Goal: Task Accomplishment & Management: Manage account settings

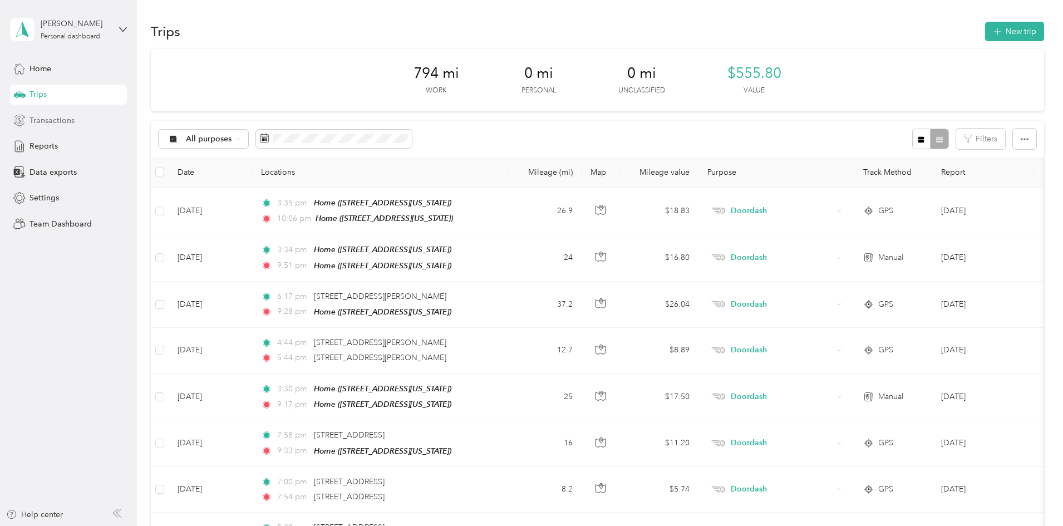
click at [62, 118] on span "Transactions" at bounding box center [52, 121] width 45 height 12
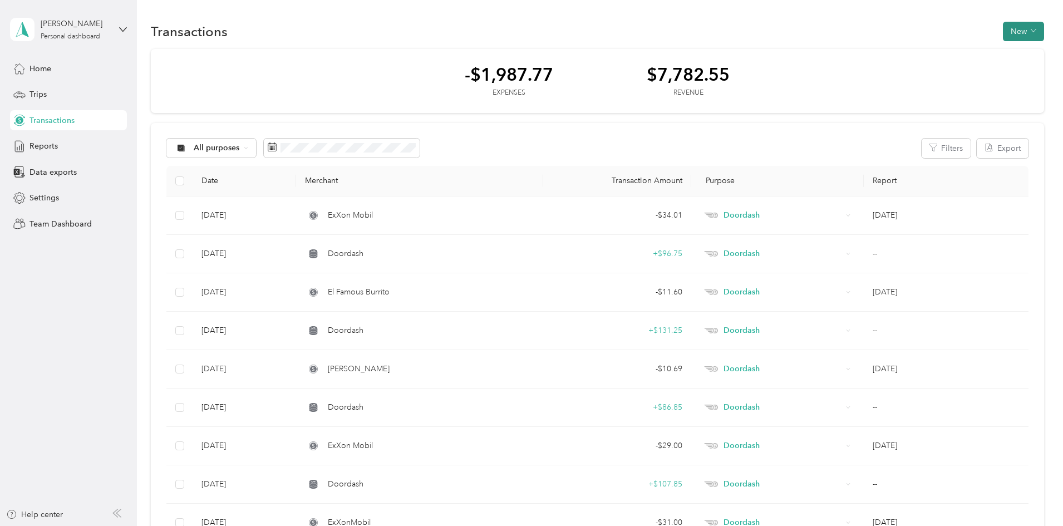
click at [1031, 27] on span "button" at bounding box center [1034, 31] width 6 height 9
click at [934, 68] on span "Revenue" at bounding box center [944, 72] width 31 height 12
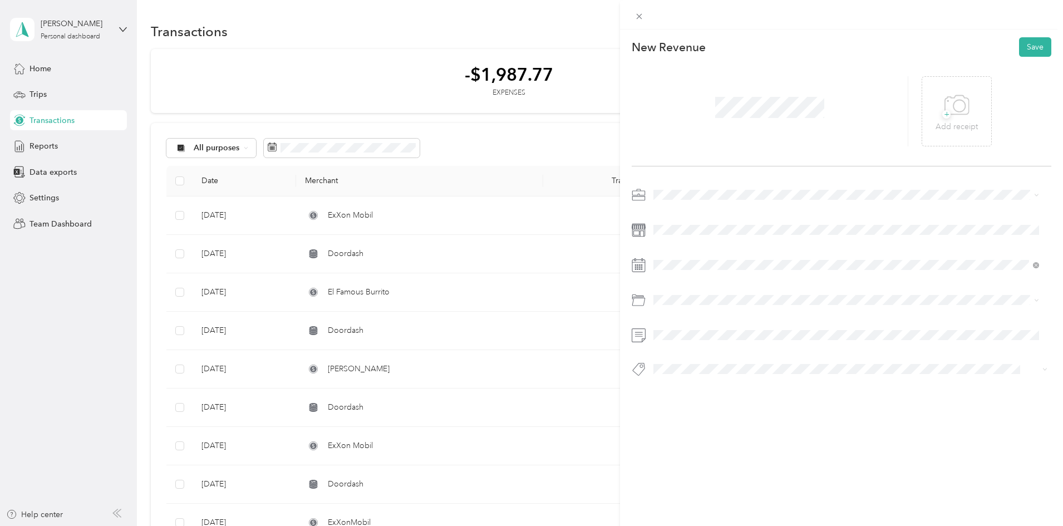
click at [689, 188] on span at bounding box center [851, 195] width 402 height 18
click at [673, 215] on div "Doordash" at bounding box center [847, 215] width 378 height 12
click at [673, 224] on span at bounding box center [851, 230] width 402 height 18
click at [680, 324] on icon at bounding box center [681, 327] width 11 height 11
click at [703, 438] on div "30" at bounding box center [706, 437] width 14 height 14
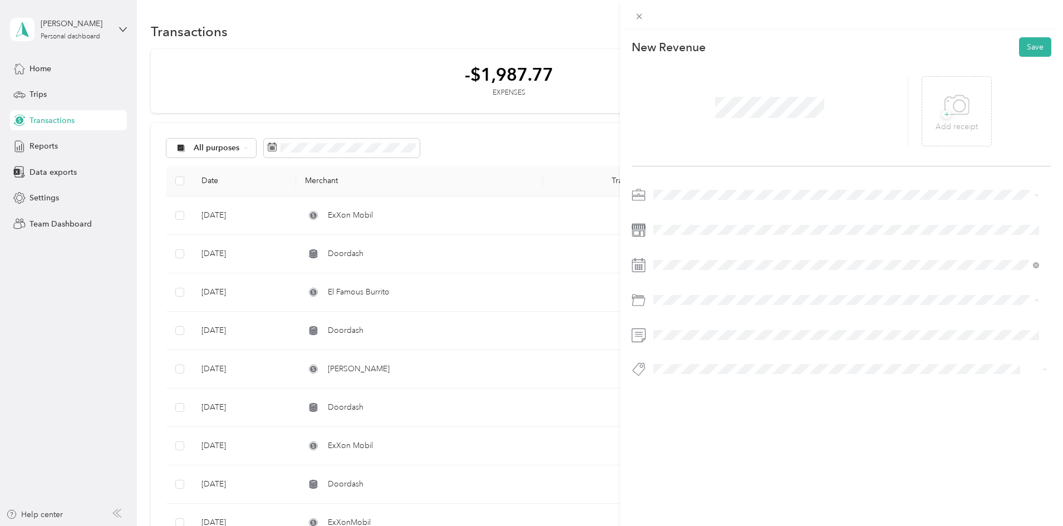
click at [683, 334] on div "No categories found" at bounding box center [847, 330] width 394 height 41
click at [1027, 45] on button "Save" at bounding box center [1035, 46] width 32 height 19
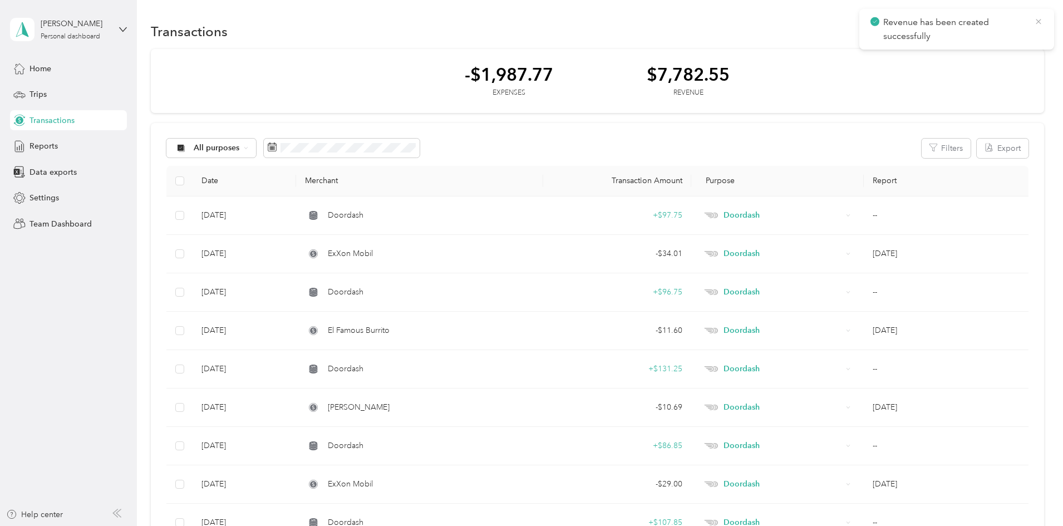
click at [1040, 21] on icon at bounding box center [1039, 22] width 9 height 10
click at [45, 68] on span "Home" at bounding box center [41, 69] width 22 height 12
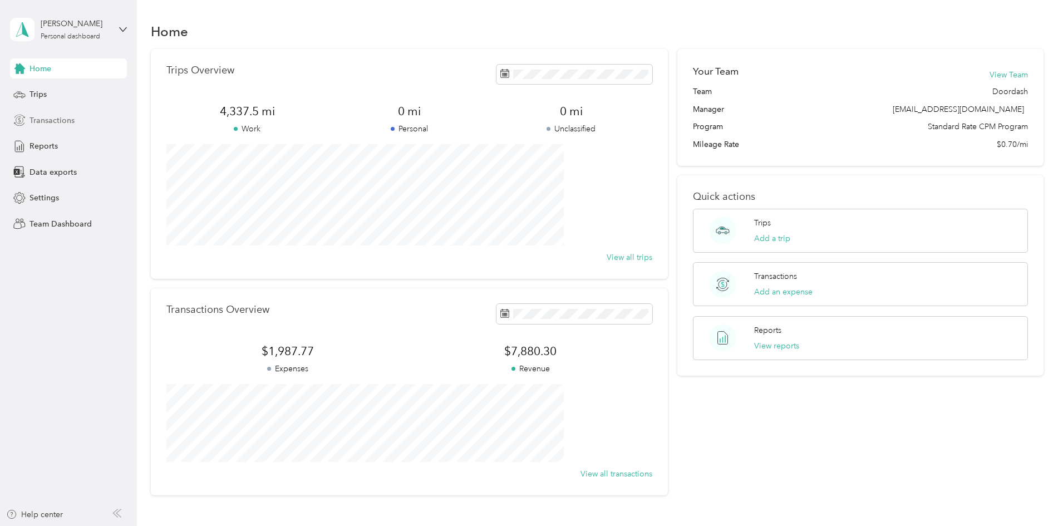
click at [49, 120] on span "Transactions" at bounding box center [52, 121] width 45 height 12
